Goal: Transaction & Acquisition: Purchase product/service

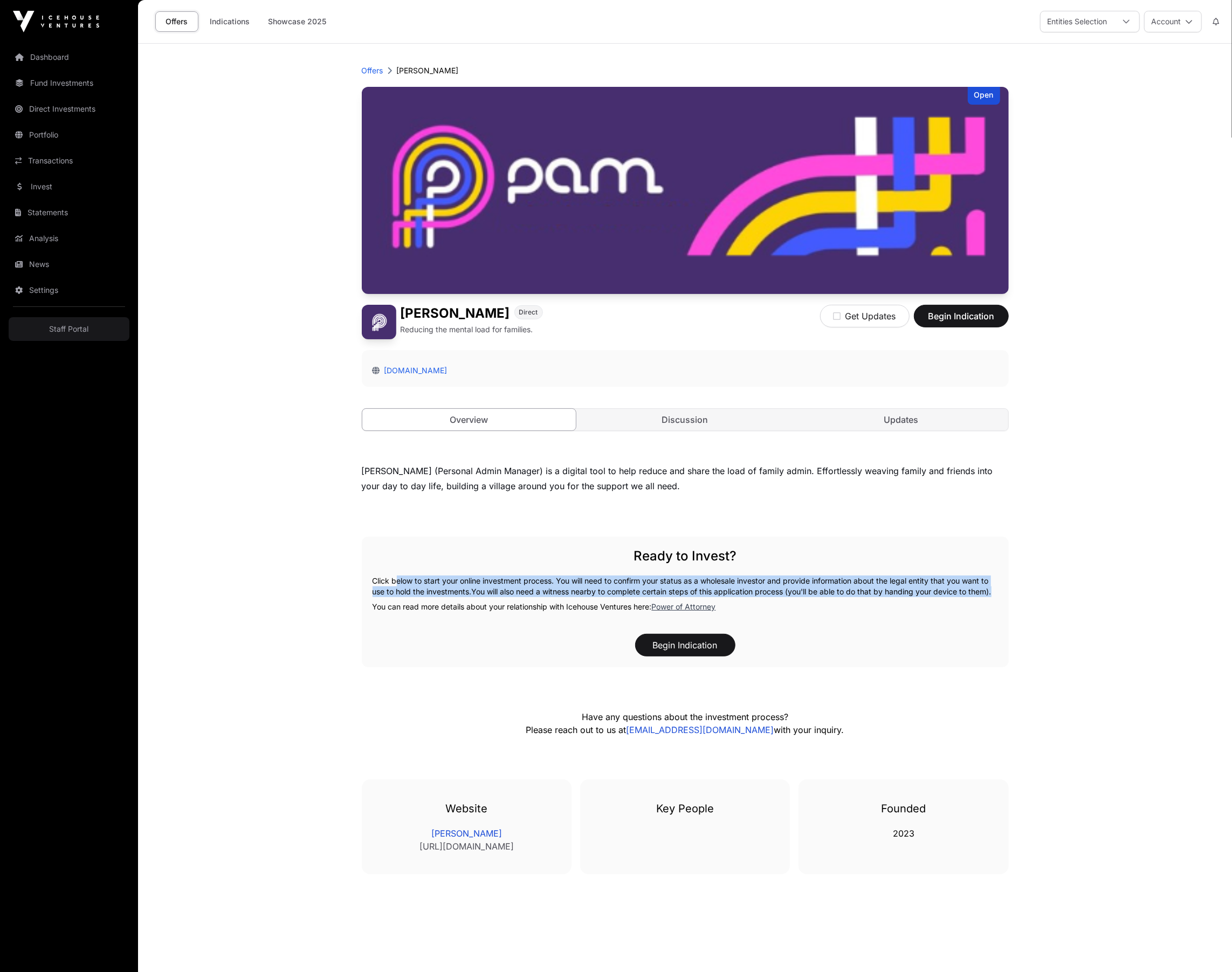
drag, startPoint x: 392, startPoint y: 583, endPoint x: 928, endPoint y: 603, distance: 536.4
click at [928, 597] on p "Click below to start your online investment process. You will need to confirm y…" at bounding box center [686, 586] width 626 height 21
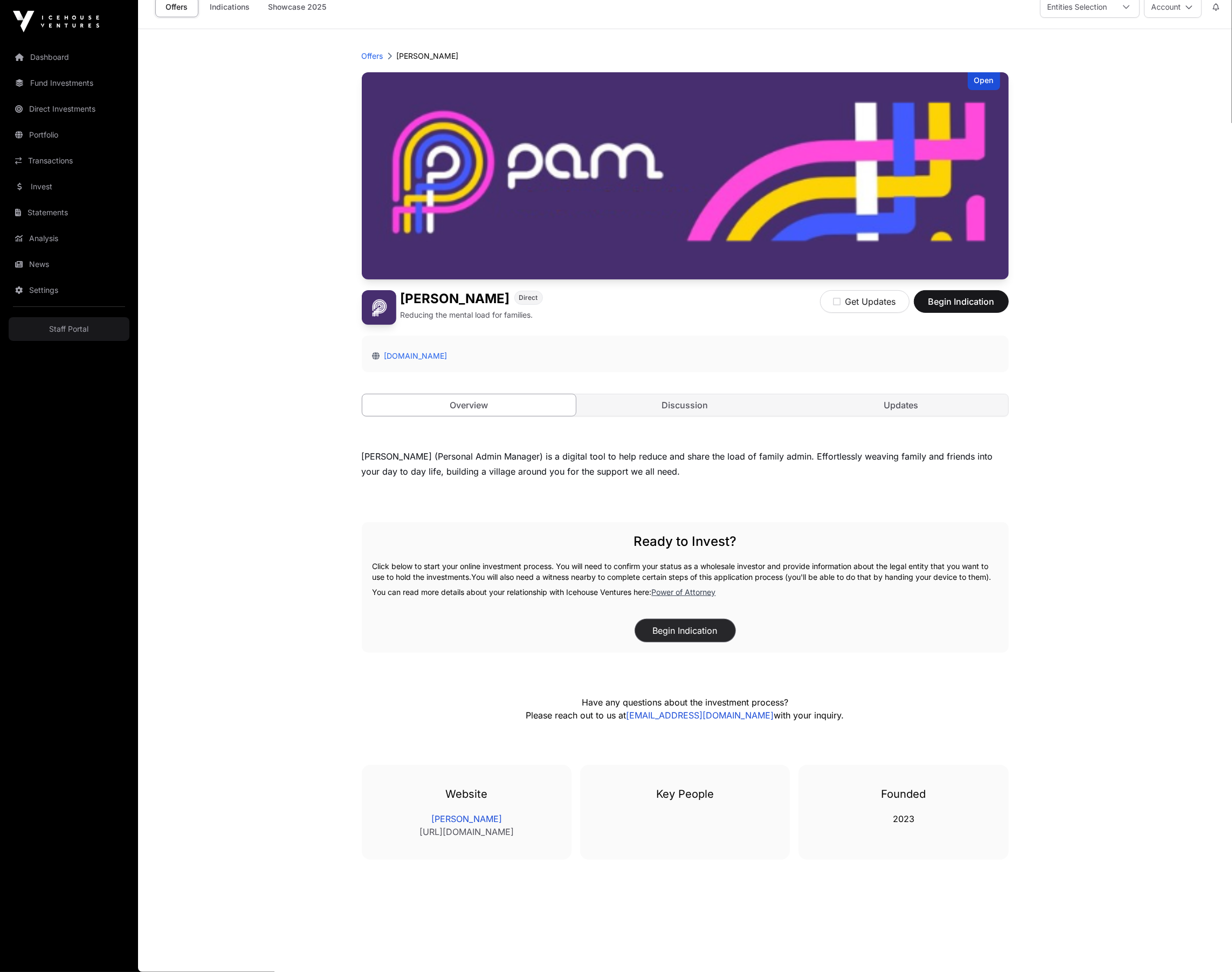
click at [713, 626] on button "Begin Indication" at bounding box center [686, 630] width 101 height 23
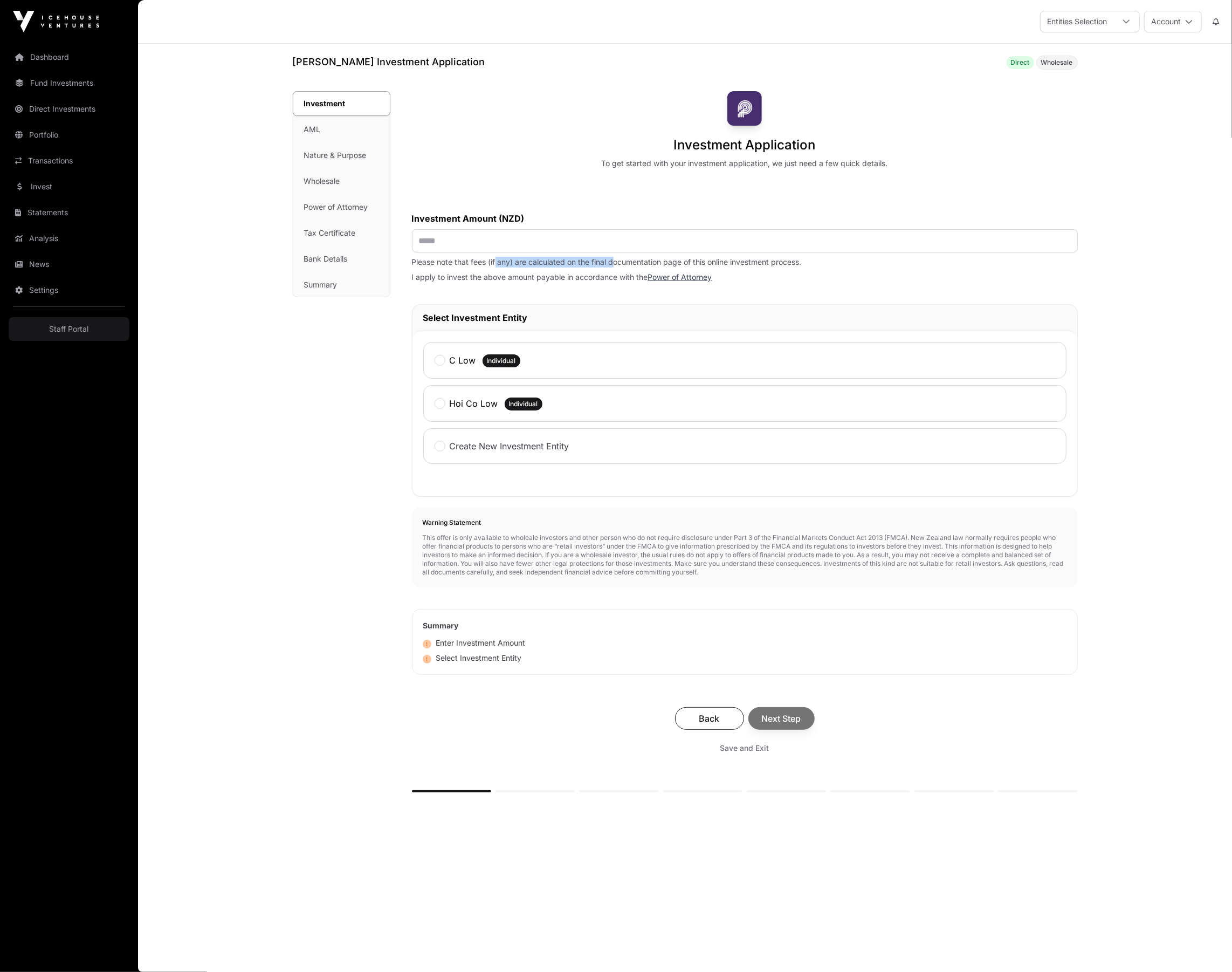
drag, startPoint x: 494, startPoint y: 263, endPoint x: 610, endPoint y: 262, distance: 116.0
click at [610, 262] on p "Please note that fees (if any) are calculated on the final documentation page o…" at bounding box center [745, 262] width 666 height 11
click at [610, 265] on p "Please note that fees (if any) are calculated on the final documentation page o…" at bounding box center [745, 262] width 666 height 11
click at [323, 285] on div "Investment AML Nature & Purpose Wholesale Power of Attorney Tax Certificate Ban…" at bounding box center [341, 194] width 96 height 205
click at [320, 288] on div "Investment AML Nature & Purpose Wholesale Power of Attorney Tax Certificate Ban…" at bounding box center [341, 194] width 96 height 205
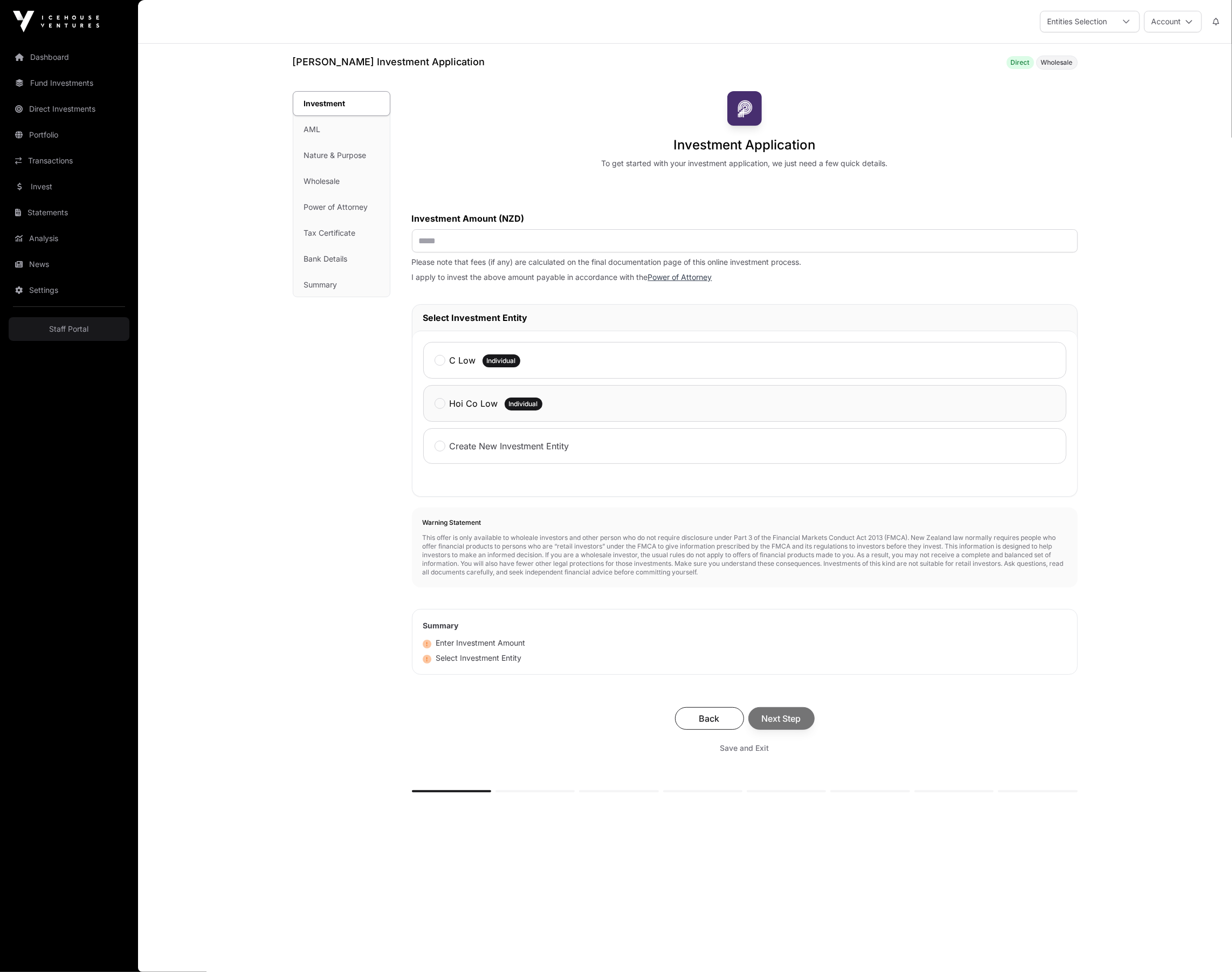
click at [476, 401] on label "Hoi Co Low" at bounding box center [473, 403] width 48 height 13
click at [481, 234] on input "text" at bounding box center [745, 241] width 666 height 23
type input "**"
type input "****"
click at [323, 588] on div "Investment AML Nature & Purpose Wholesale Power of Attorney Tax Certificate Ban…" at bounding box center [342, 464] width 98 height 744
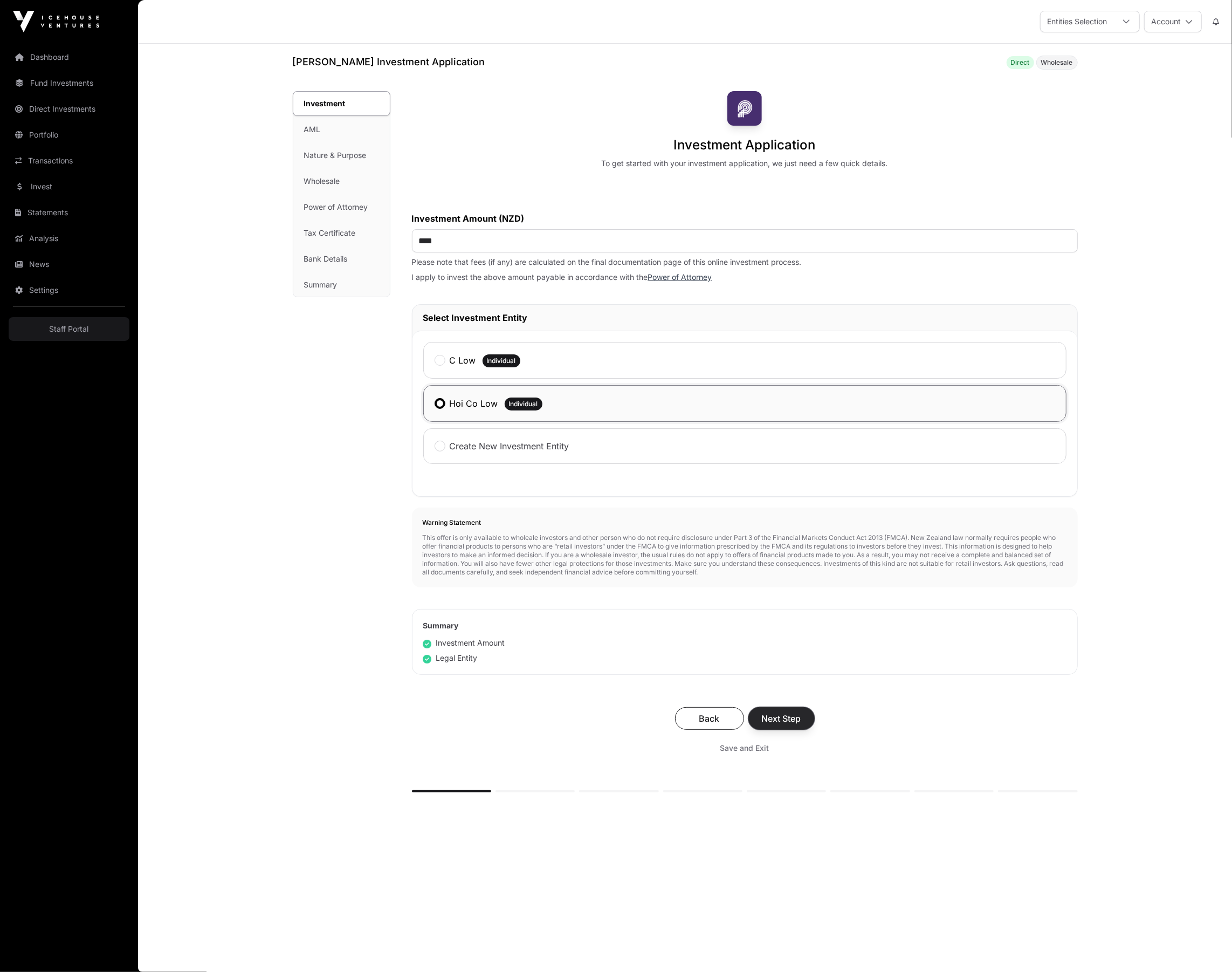
click at [798, 722] on span "Next Step" at bounding box center [782, 718] width 39 height 13
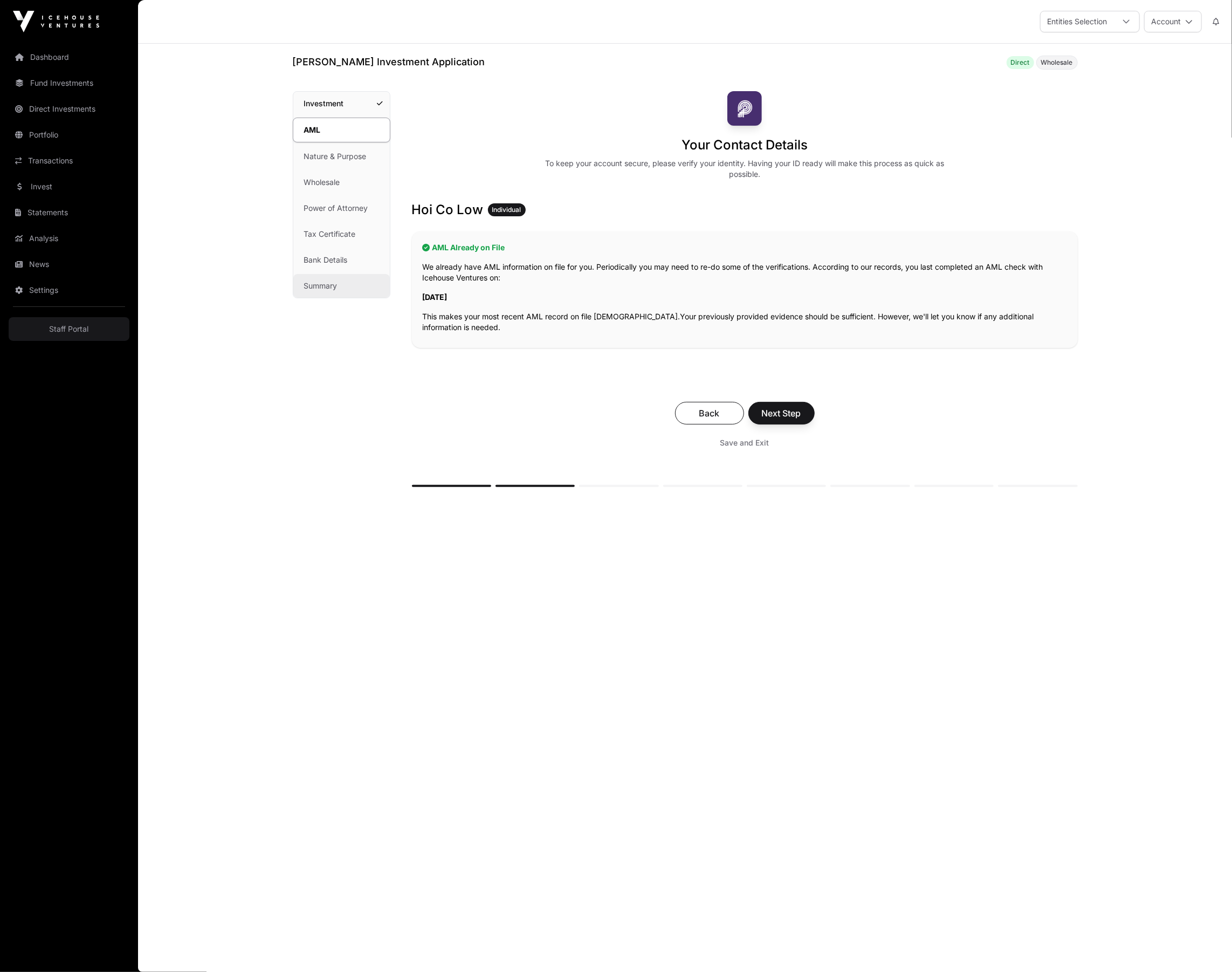
click at [315, 281] on link "Summary" at bounding box center [341, 286] width 96 height 24
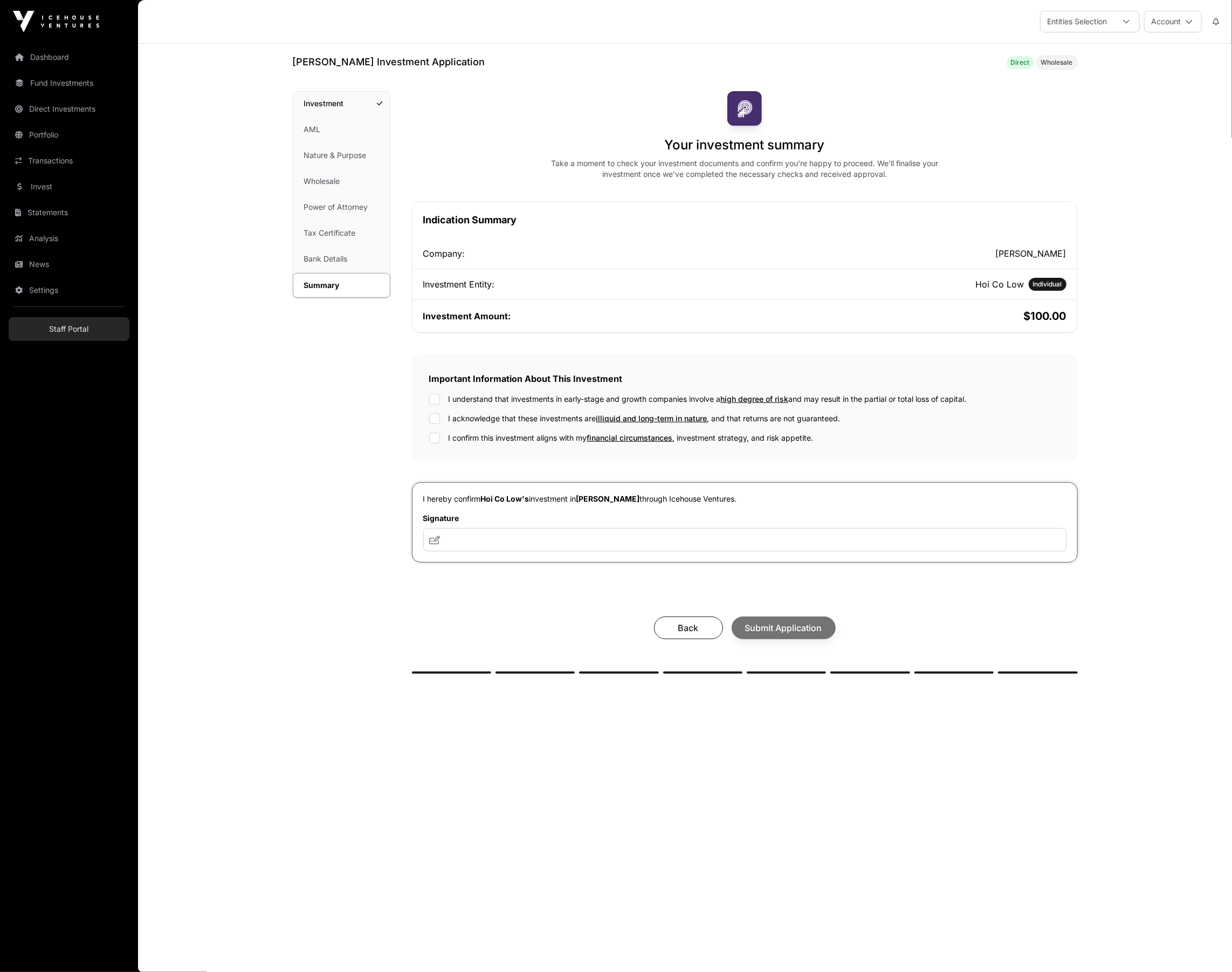
click at [77, 323] on link "Staff Portal" at bounding box center [69, 329] width 121 height 24
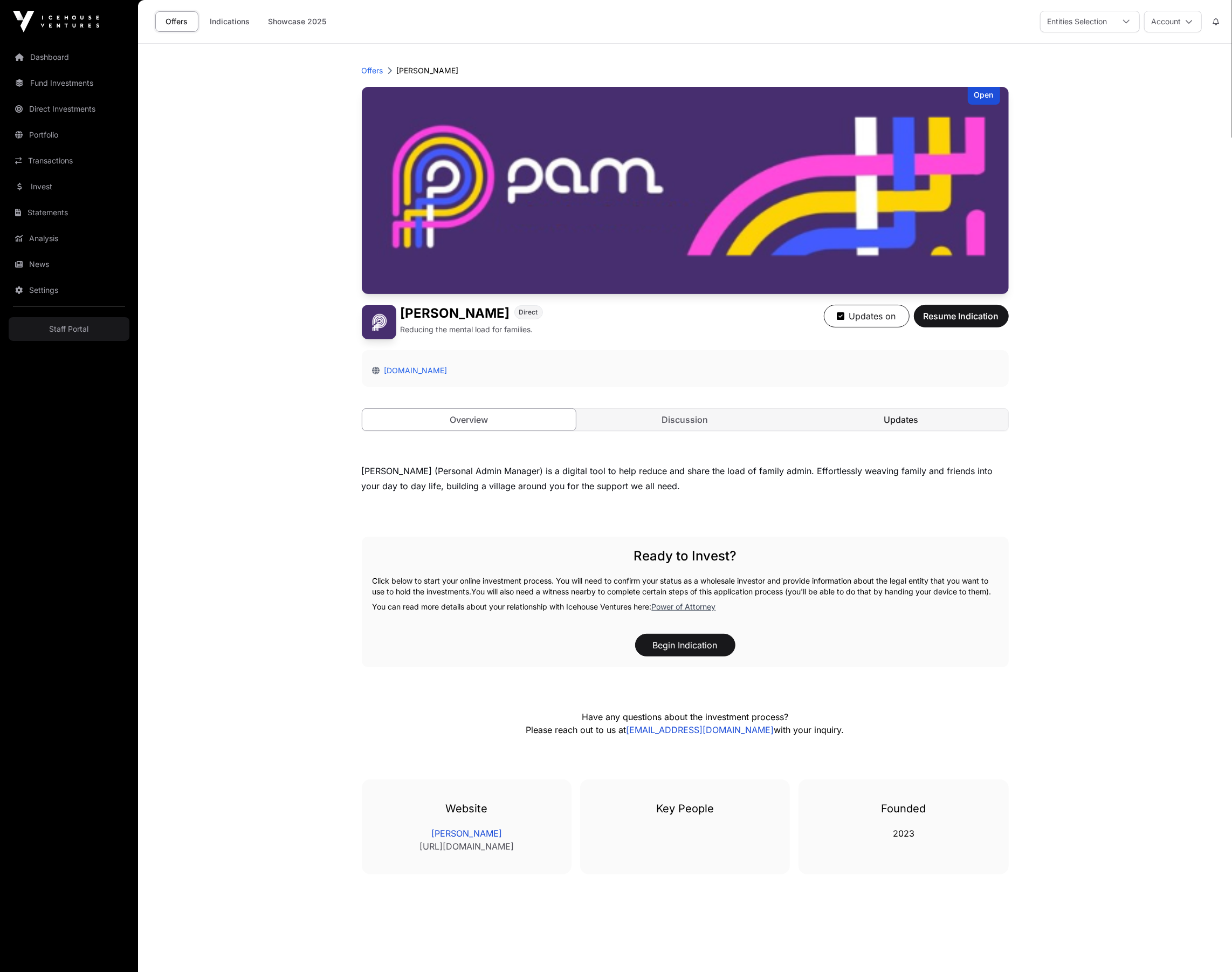
click at [916, 427] on link "Updates" at bounding box center [901, 419] width 214 height 21
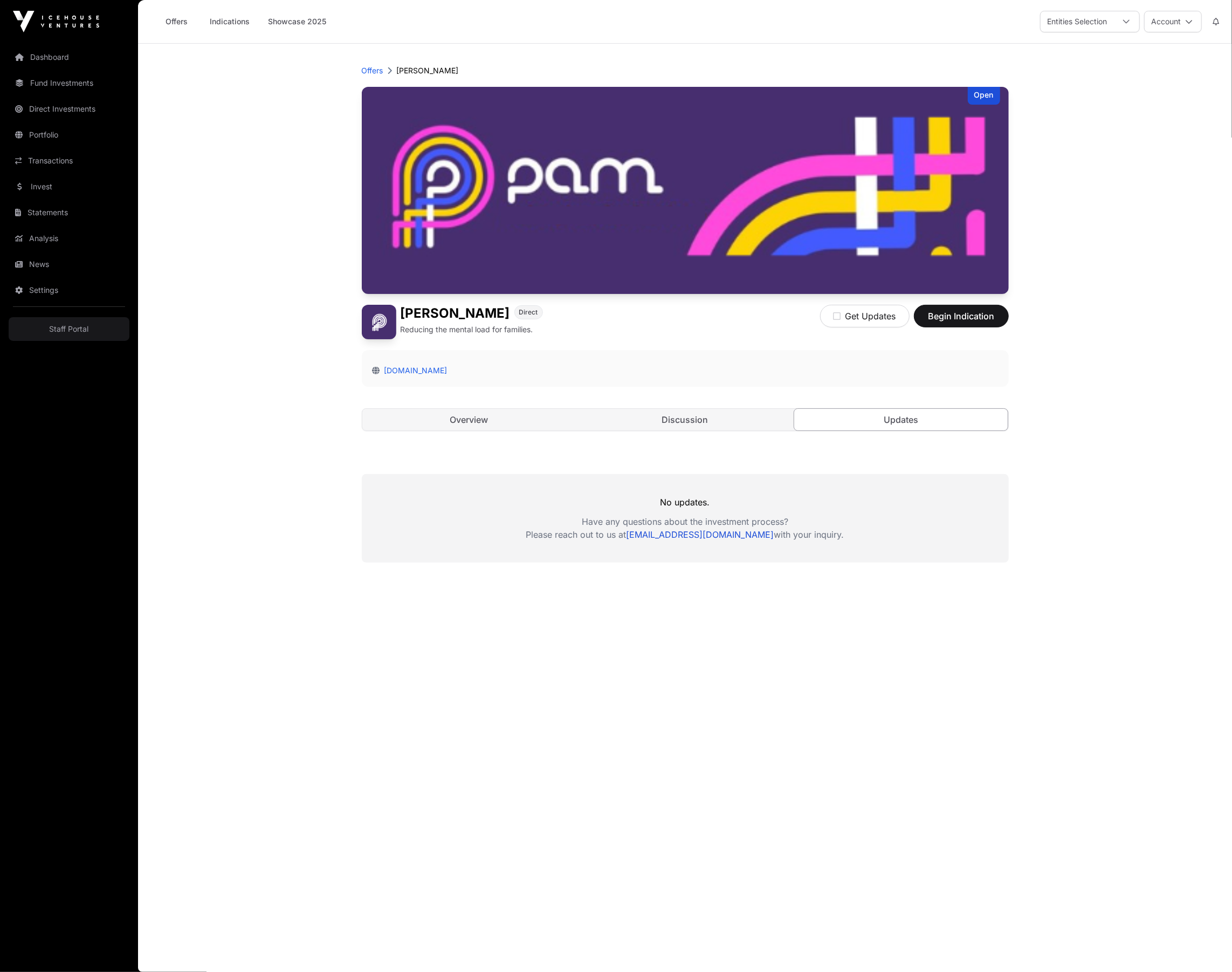
click at [478, 422] on link "Overview" at bounding box center [469, 419] width 214 height 21
